Goal: Find specific page/section: Find specific page/section

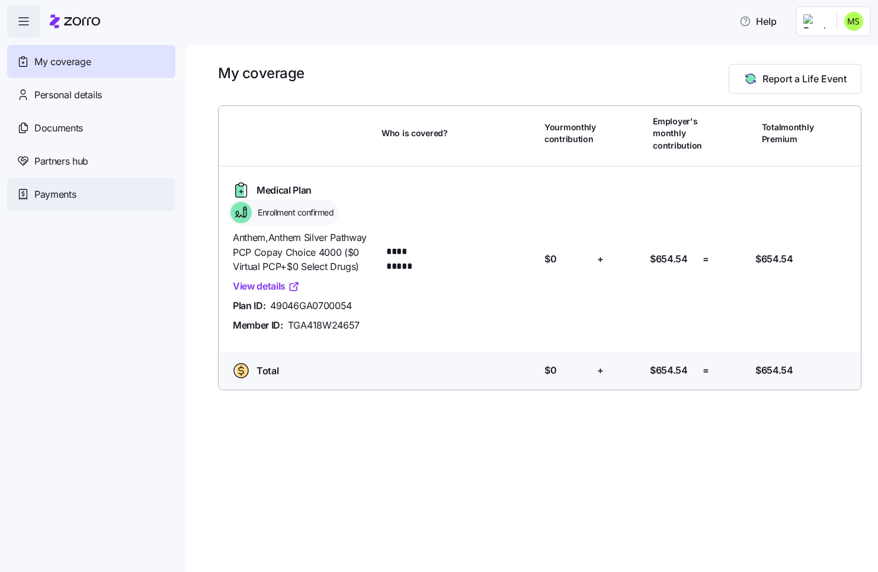
click at [89, 196] on div "Payments" at bounding box center [91, 194] width 168 height 33
